Goal: Information Seeking & Learning: Learn about a topic

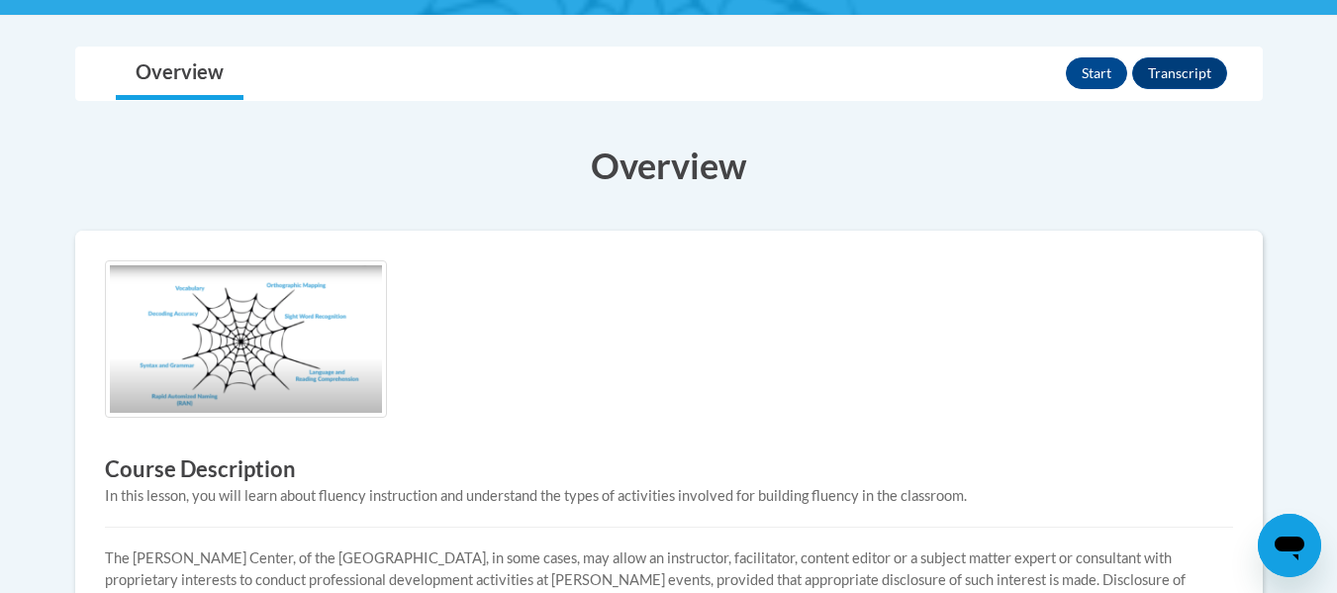
scroll to position [44, 0]
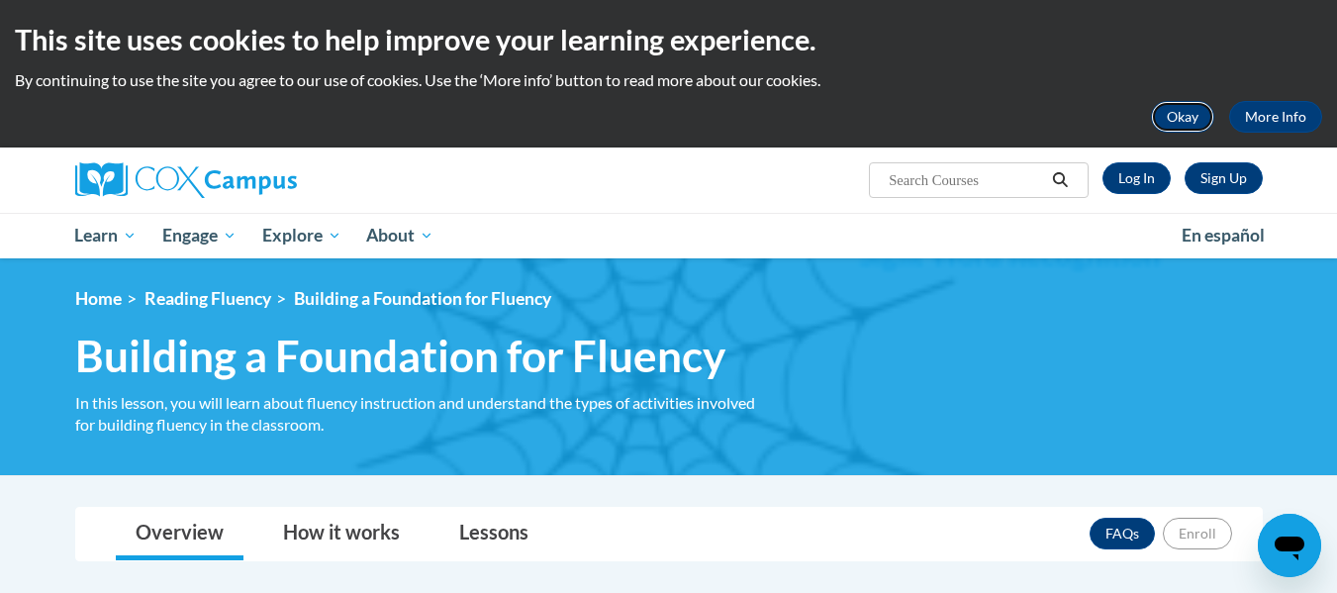
click at [1204, 114] on button "Okay" at bounding box center [1182, 117] width 63 height 32
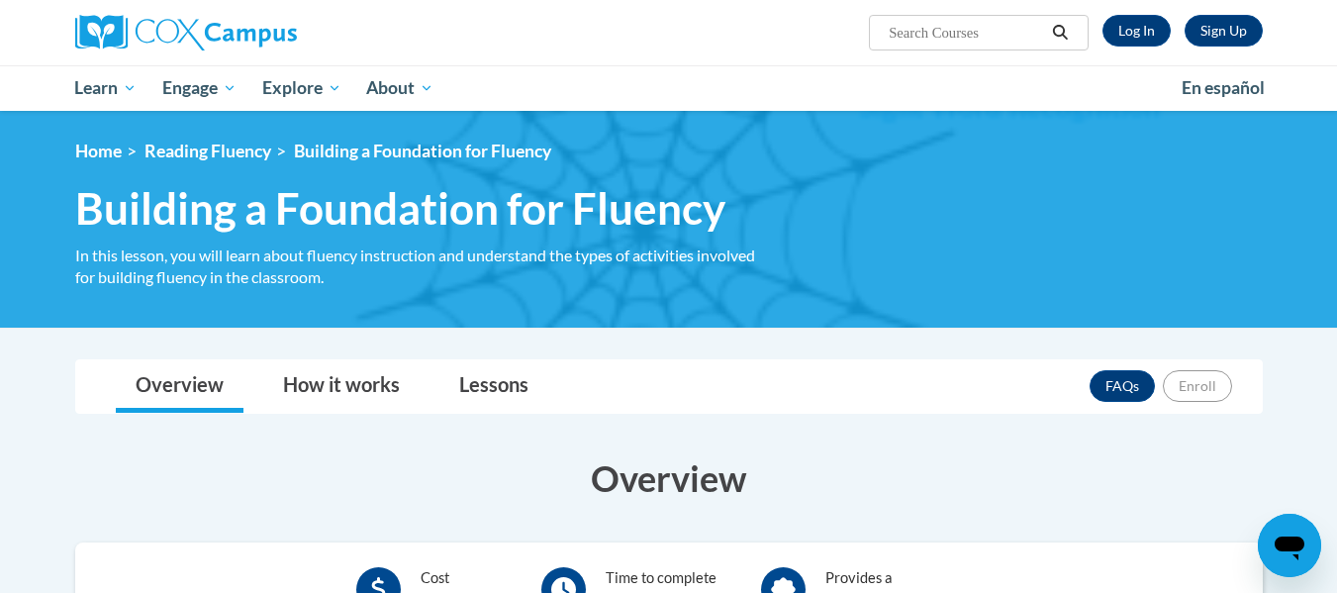
click at [901, 52] on div "Sign Up Log In Search Search..." at bounding box center [669, 32] width 1247 height 65
click at [897, 45] on span "Search Search..." at bounding box center [978, 33] width 219 height 36
click at [898, 36] on input "Search..." at bounding box center [966, 33] width 158 height 24
click at [220, 46] on img at bounding box center [186, 33] width 222 height 36
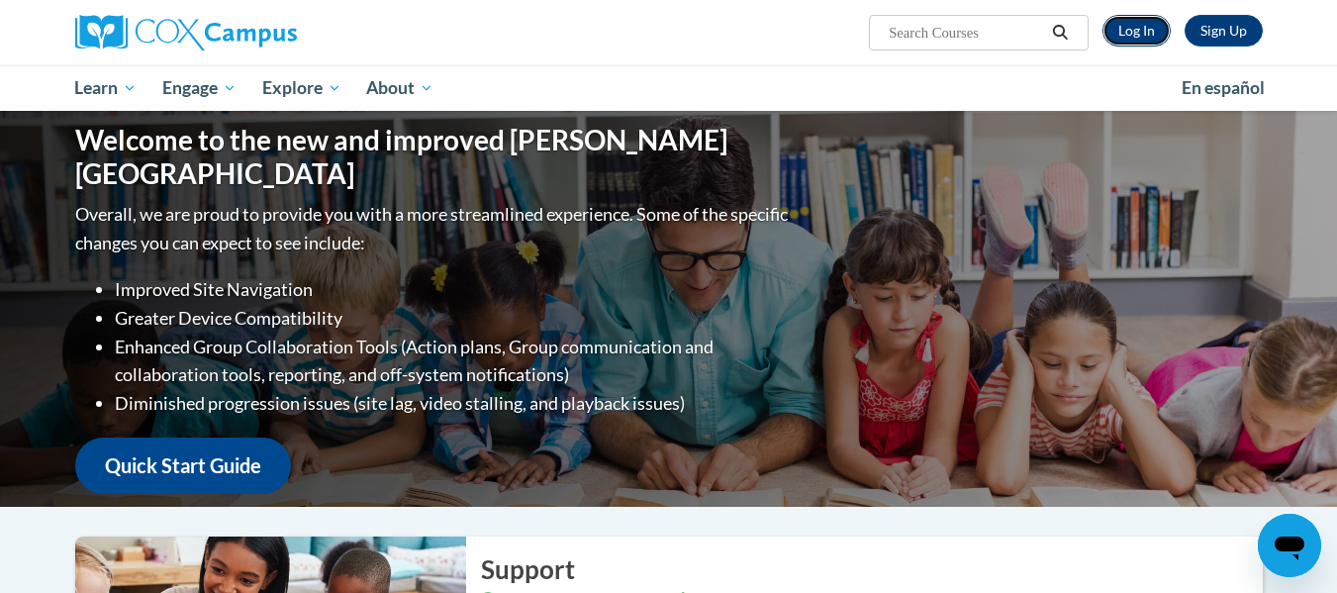
click at [1140, 34] on link "Log In" at bounding box center [1136, 31] width 68 height 32
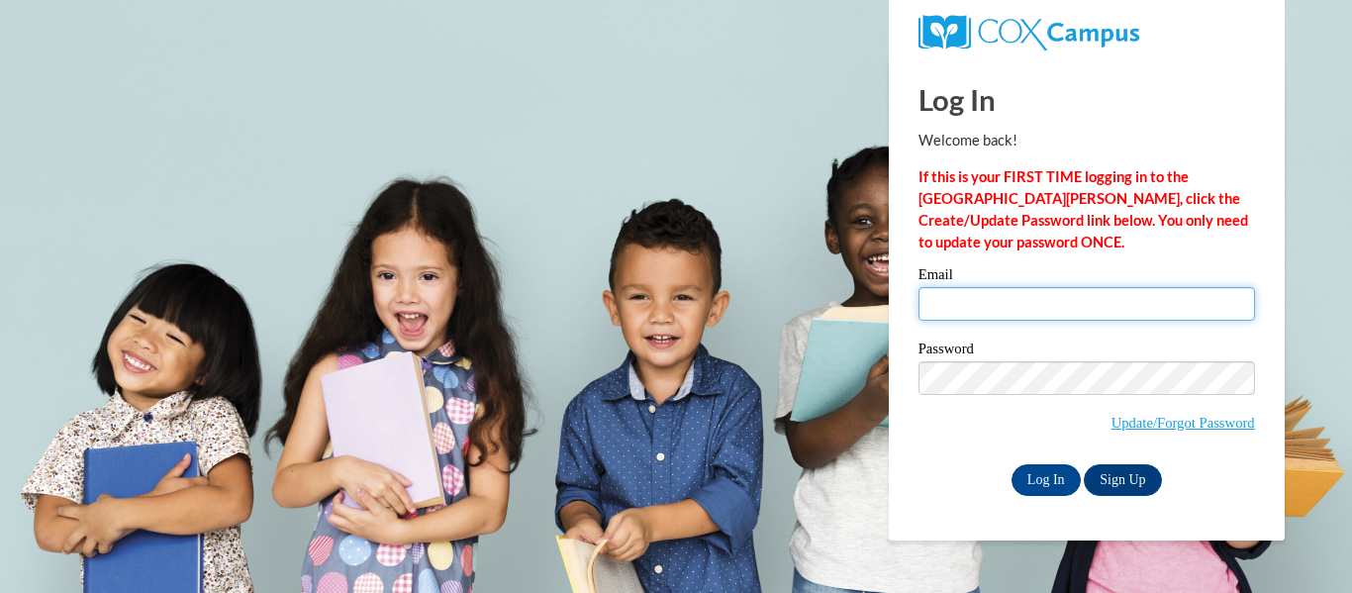
click at [1050, 303] on input "Email" at bounding box center [1086, 304] width 336 height 34
type input "khatch@kippmetroatlanta.org"
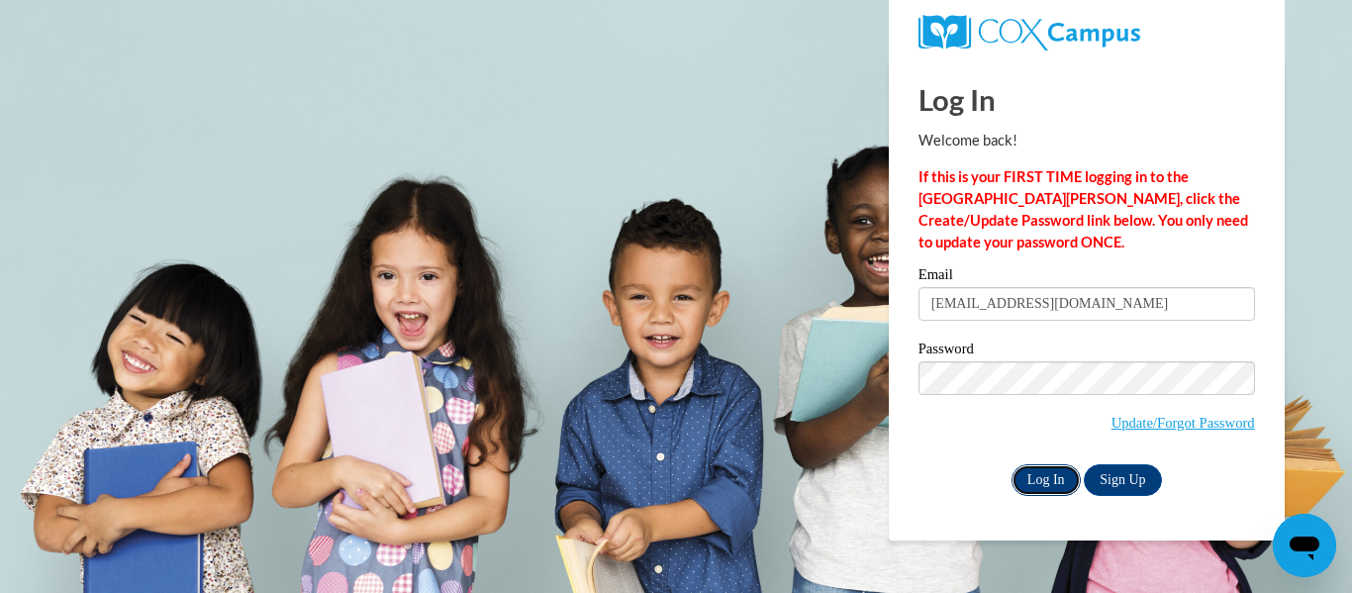
click at [1050, 482] on input "Log In" at bounding box center [1045, 480] width 69 height 32
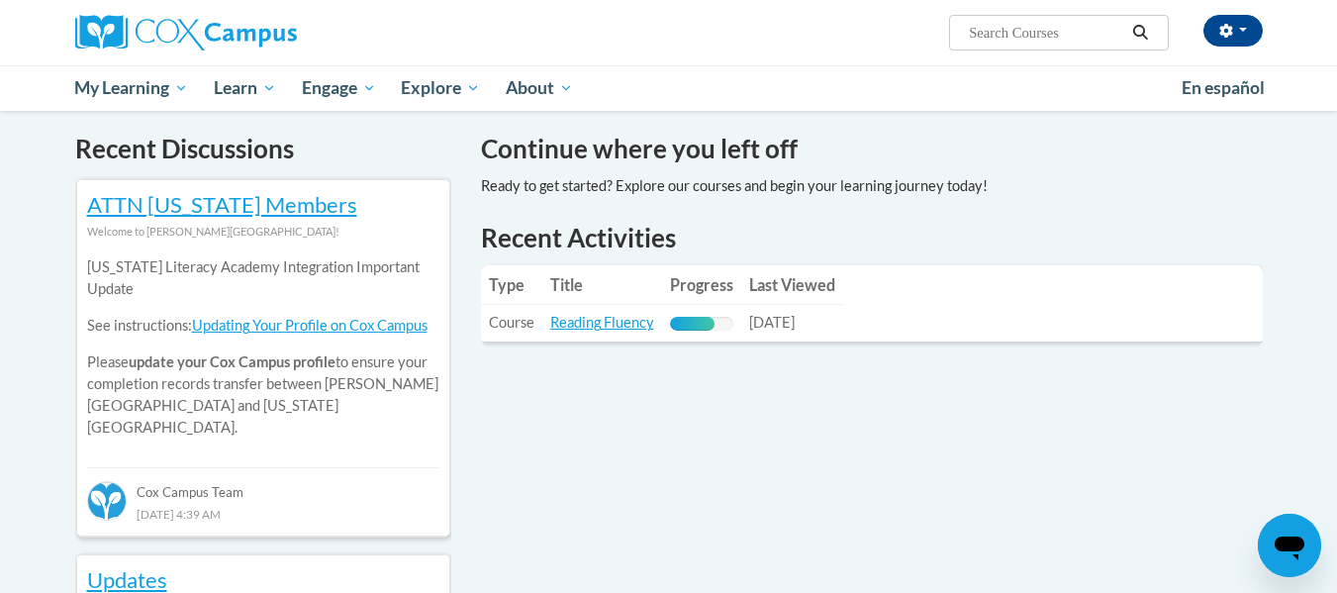
scroll to position [600, 0]
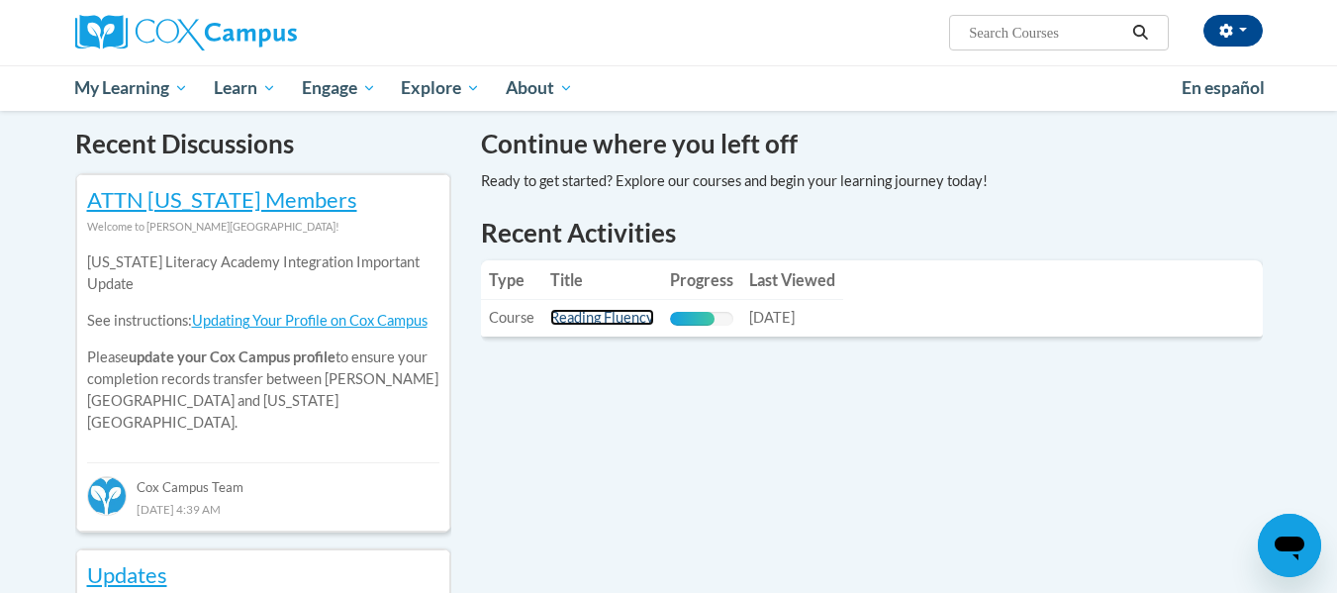
click at [572, 319] on link "Reading Fluency" at bounding box center [602, 317] width 104 height 17
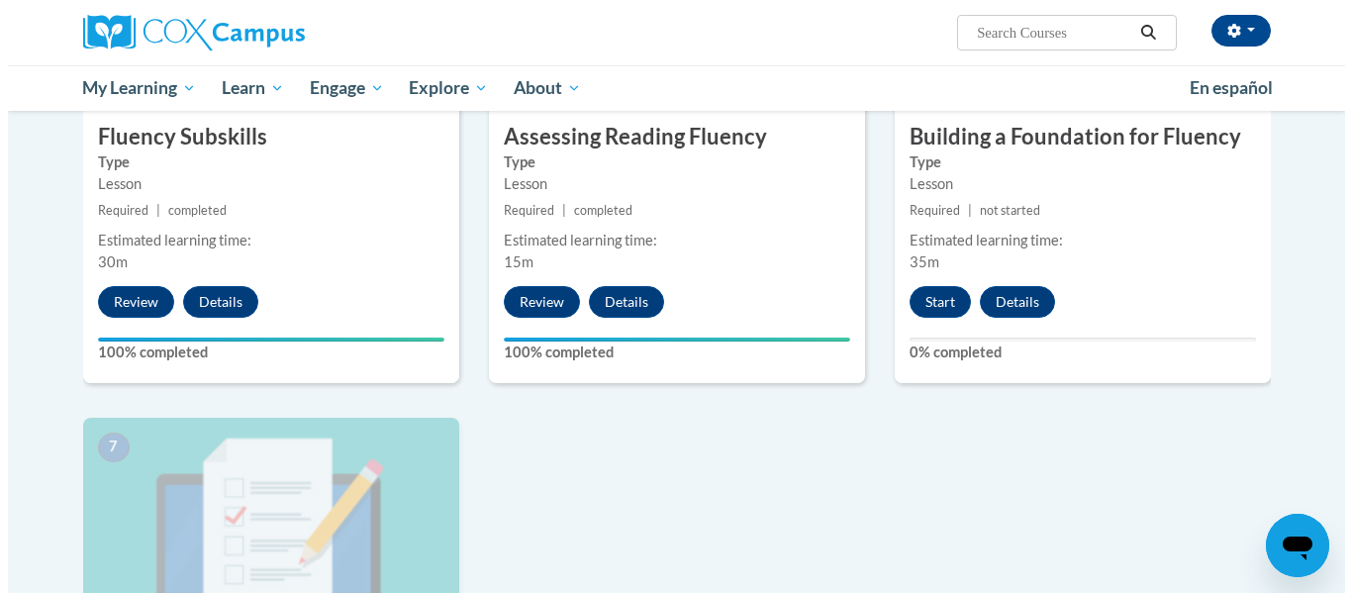
scroll to position [1105, 0]
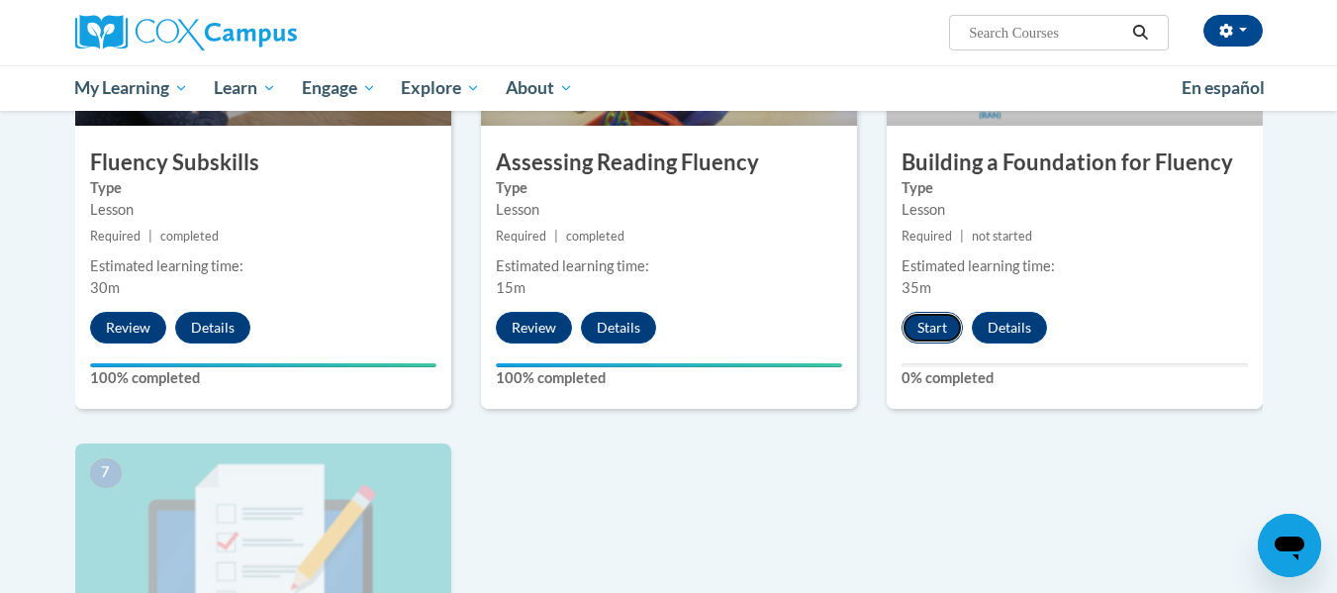
click at [925, 330] on button "Start" at bounding box center [932, 328] width 61 height 32
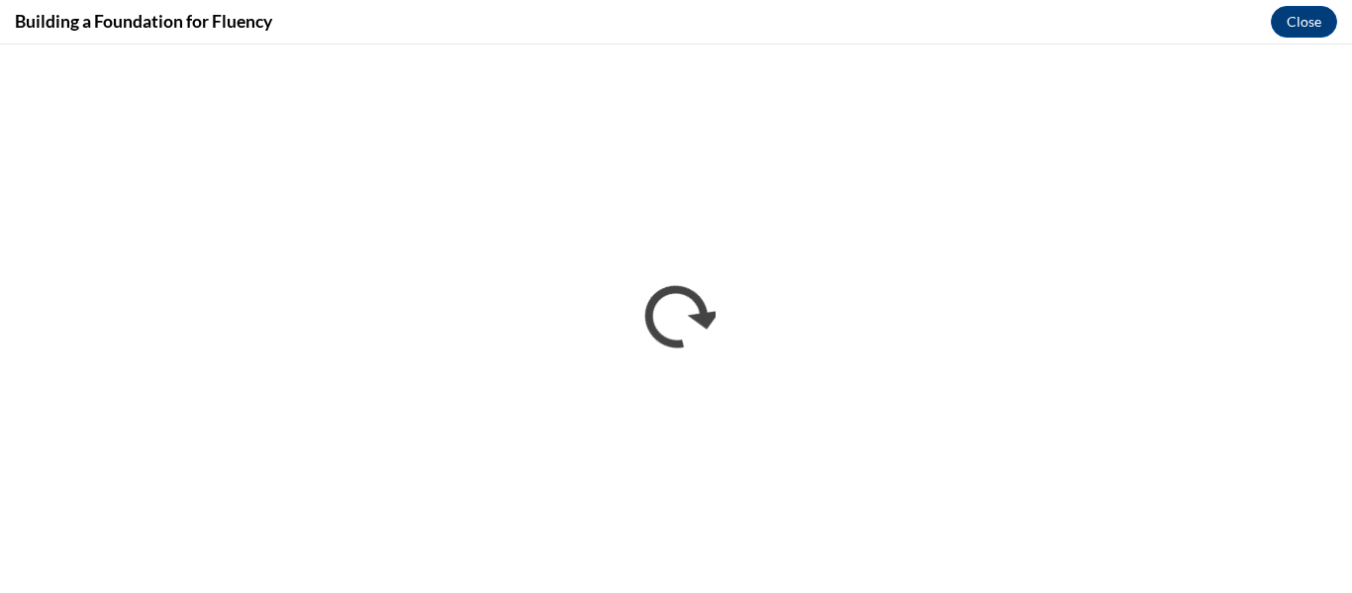
scroll to position [0, 0]
